Goal: Information Seeking & Learning: Learn about a topic

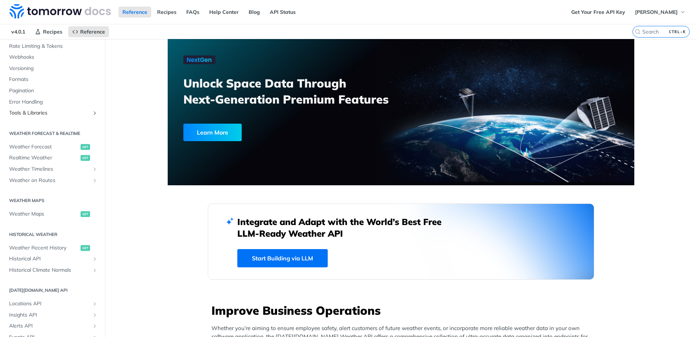
scroll to position [73, 0]
click at [54, 146] on span "Weather Forecast" at bounding box center [44, 146] width 70 height 7
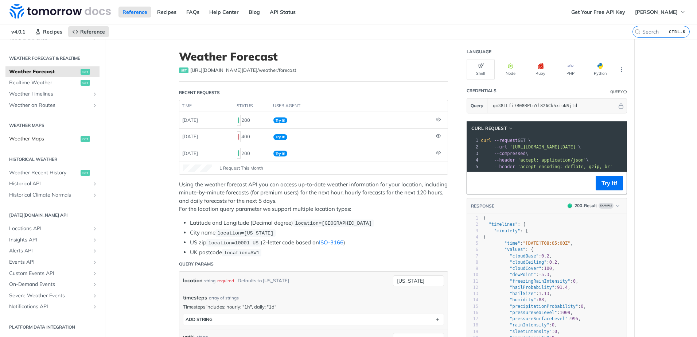
scroll to position [148, 0]
click at [92, 228] on icon "Show subpages for Locations API" at bounding box center [95, 228] width 6 height 6
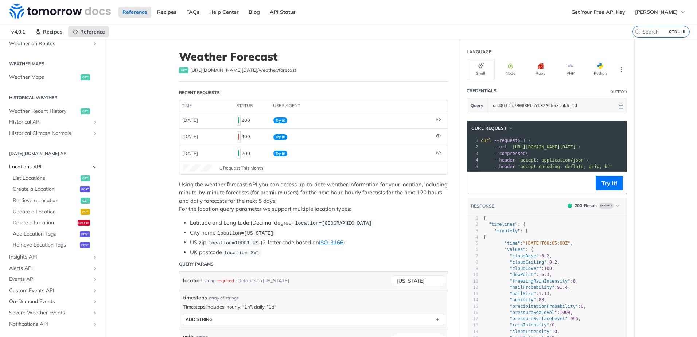
scroll to position [221, 0]
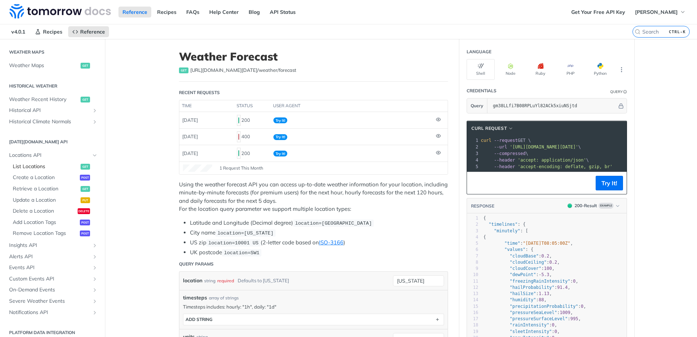
click at [45, 166] on span "List Locations" at bounding box center [46, 166] width 66 height 7
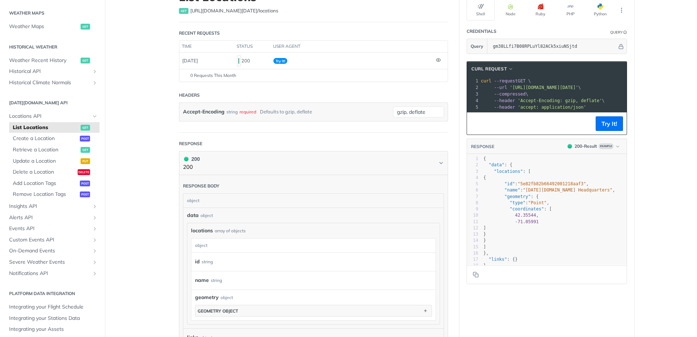
scroll to position [73, 0]
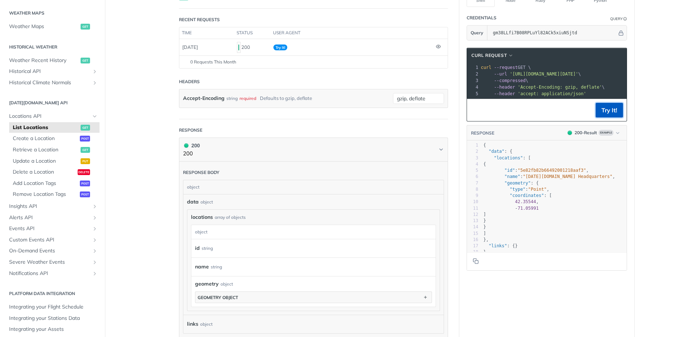
click at [610, 115] on button "Try It!" at bounding box center [609, 110] width 27 height 15
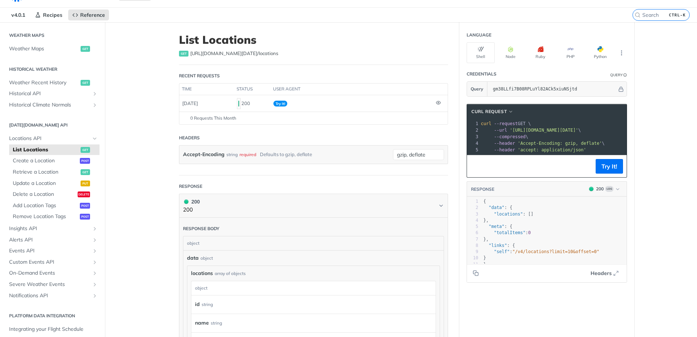
scroll to position [0, 0]
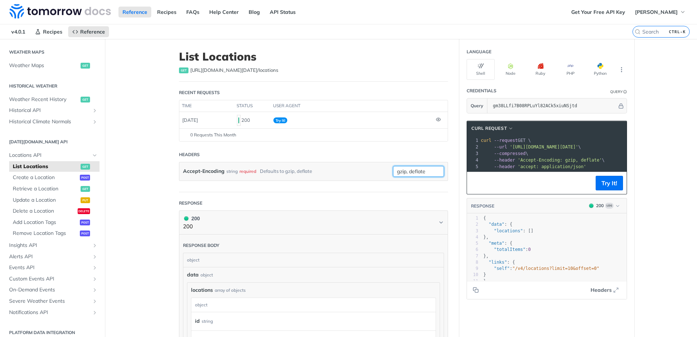
click at [421, 172] on input "gzip, deflate" at bounding box center [418, 171] width 51 height 11
drag, startPoint x: 430, startPoint y: 172, endPoint x: 390, endPoint y: 171, distance: 39.8
click at [393, 171] on input "gzip, deflate" at bounding box center [418, 171] width 51 height 11
click at [346, 180] on div "Accept-Encoding string required Defaults to gzip, deflate gzip, deflate" at bounding box center [313, 171] width 268 height 18
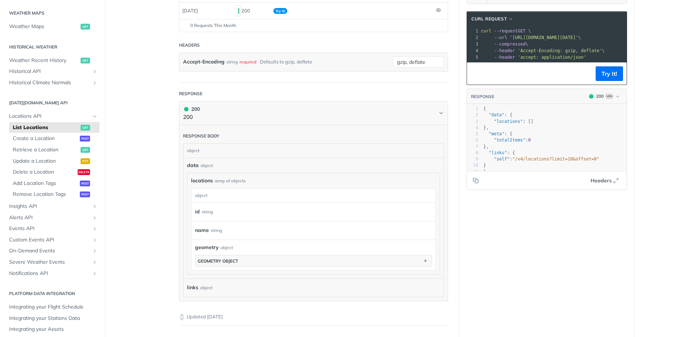
click at [221, 151] on div "object" at bounding box center [312, 151] width 258 height 14
click at [215, 182] on div "array of objects" at bounding box center [230, 181] width 31 height 7
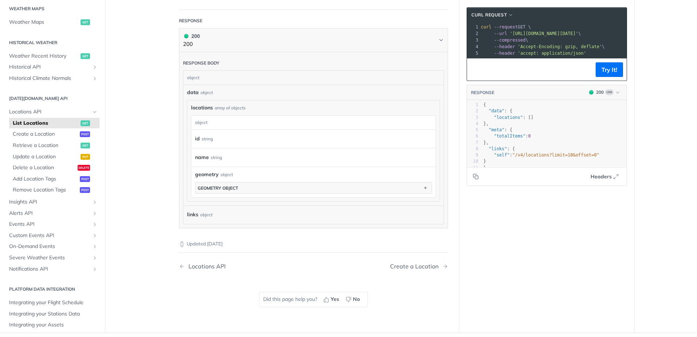
drag, startPoint x: 207, startPoint y: 209, endPoint x: 213, endPoint y: 200, distance: 10.1
click at [207, 209] on div "links object" at bounding box center [313, 214] width 260 height 19
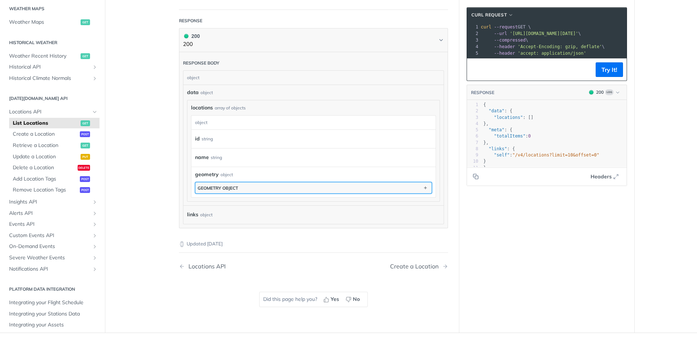
click at [221, 189] on div "geometry object" at bounding box center [218, 187] width 40 height 5
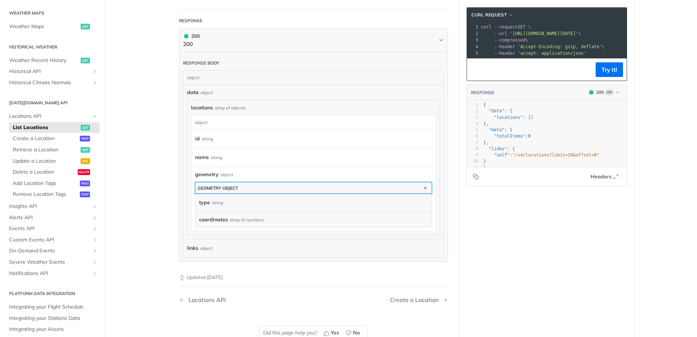
click at [221, 189] on div "geometry object" at bounding box center [218, 187] width 40 height 5
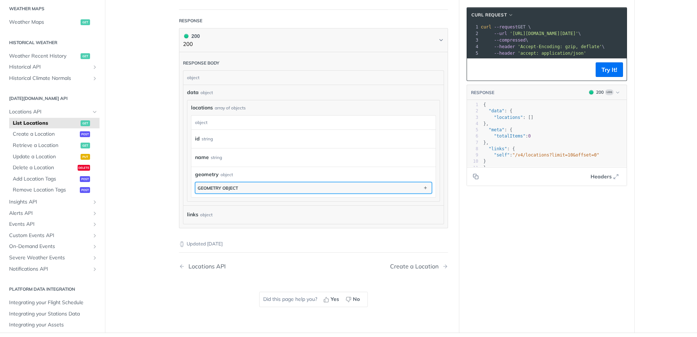
click at [221, 189] on div "geometry object" at bounding box center [218, 187] width 40 height 5
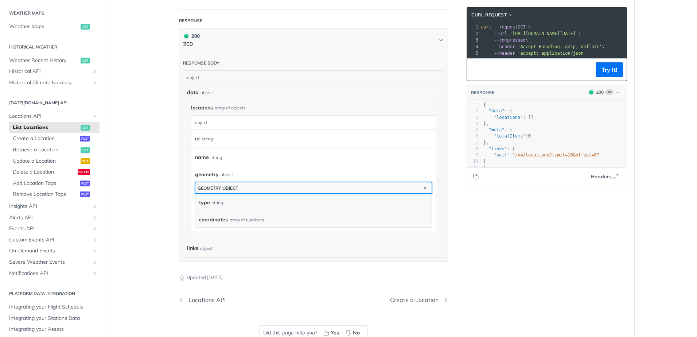
click at [221, 189] on div "geometry object" at bounding box center [218, 187] width 40 height 5
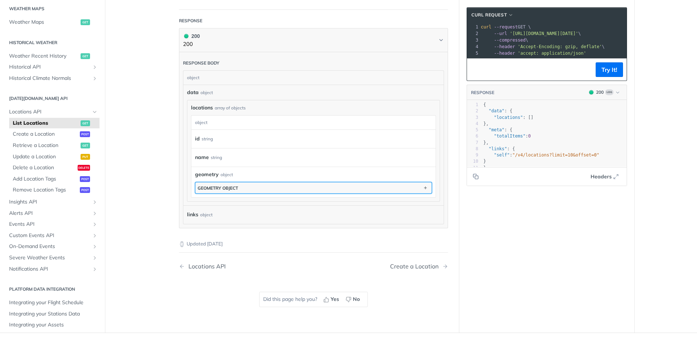
click at [221, 189] on div "geometry object" at bounding box center [218, 187] width 40 height 5
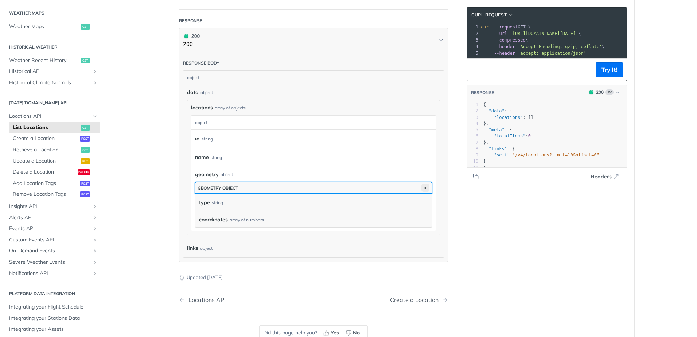
click at [423, 186] on icon "button" at bounding box center [425, 188] width 8 height 8
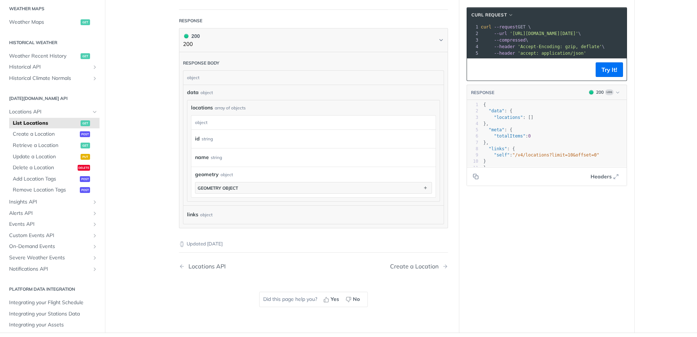
click at [232, 156] on div "name string" at bounding box center [311, 157] width 233 height 11
click at [198, 157] on label "name" at bounding box center [202, 157] width 14 height 11
click at [201, 121] on div "object" at bounding box center [312, 123] width 242 height 14
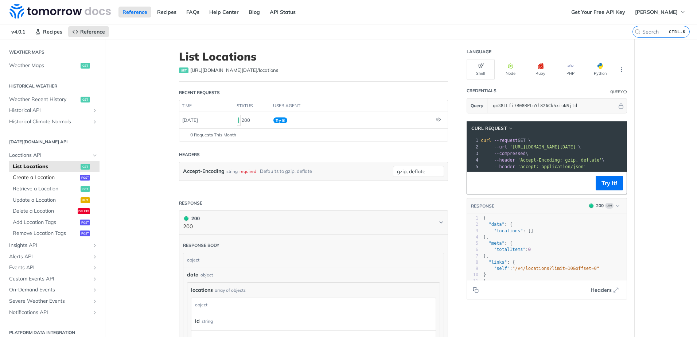
click at [52, 181] on link "Create a Location post" at bounding box center [54, 177] width 90 height 11
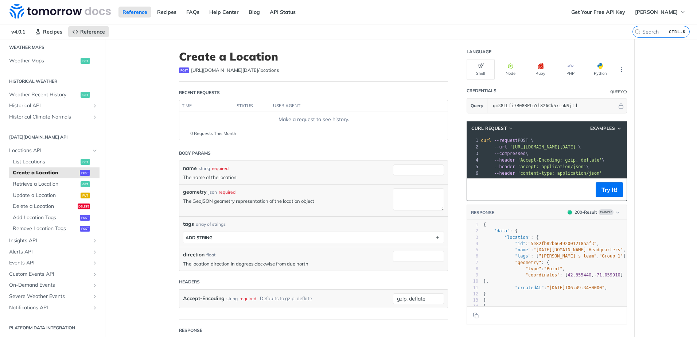
scroll to position [226, 0]
click at [48, 160] on span "List Locations" at bounding box center [46, 160] width 66 height 7
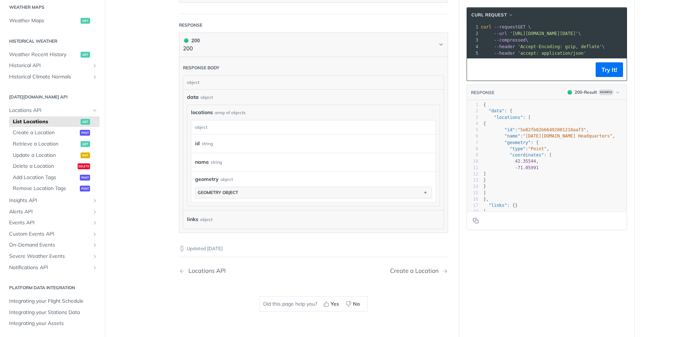
scroll to position [182, 0]
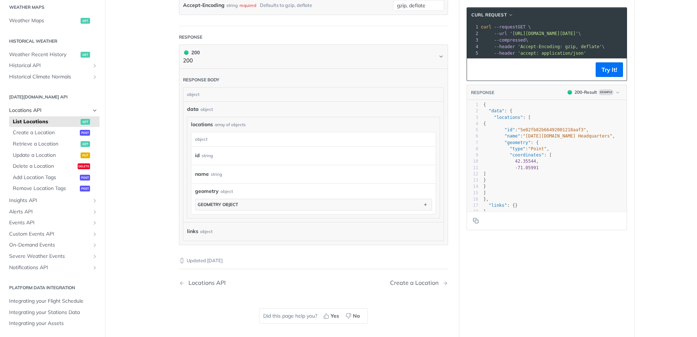
click at [79, 109] on span "Locations API" at bounding box center [49, 110] width 81 height 7
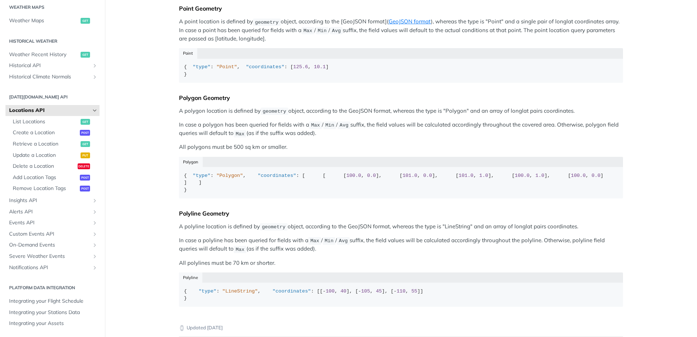
scroll to position [36, 0]
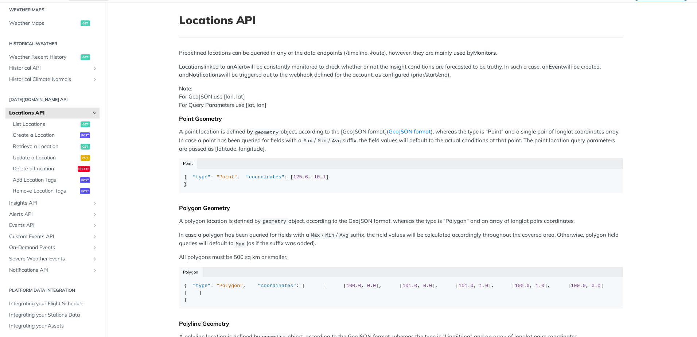
click at [92, 113] on icon "Hide subpages for Locations API" at bounding box center [95, 113] width 6 height 6
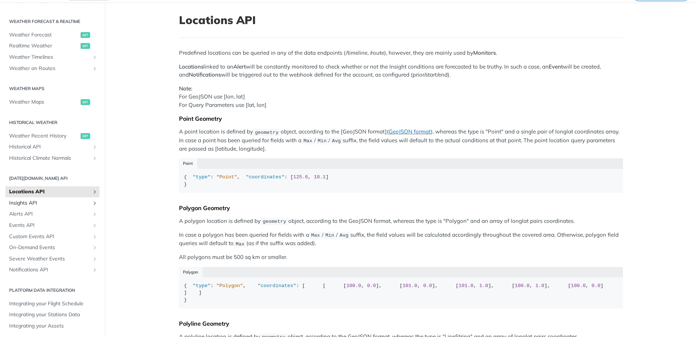
click at [50, 203] on span "Insights API" at bounding box center [49, 202] width 81 height 7
